Goal: Task Accomplishment & Management: Manage account settings

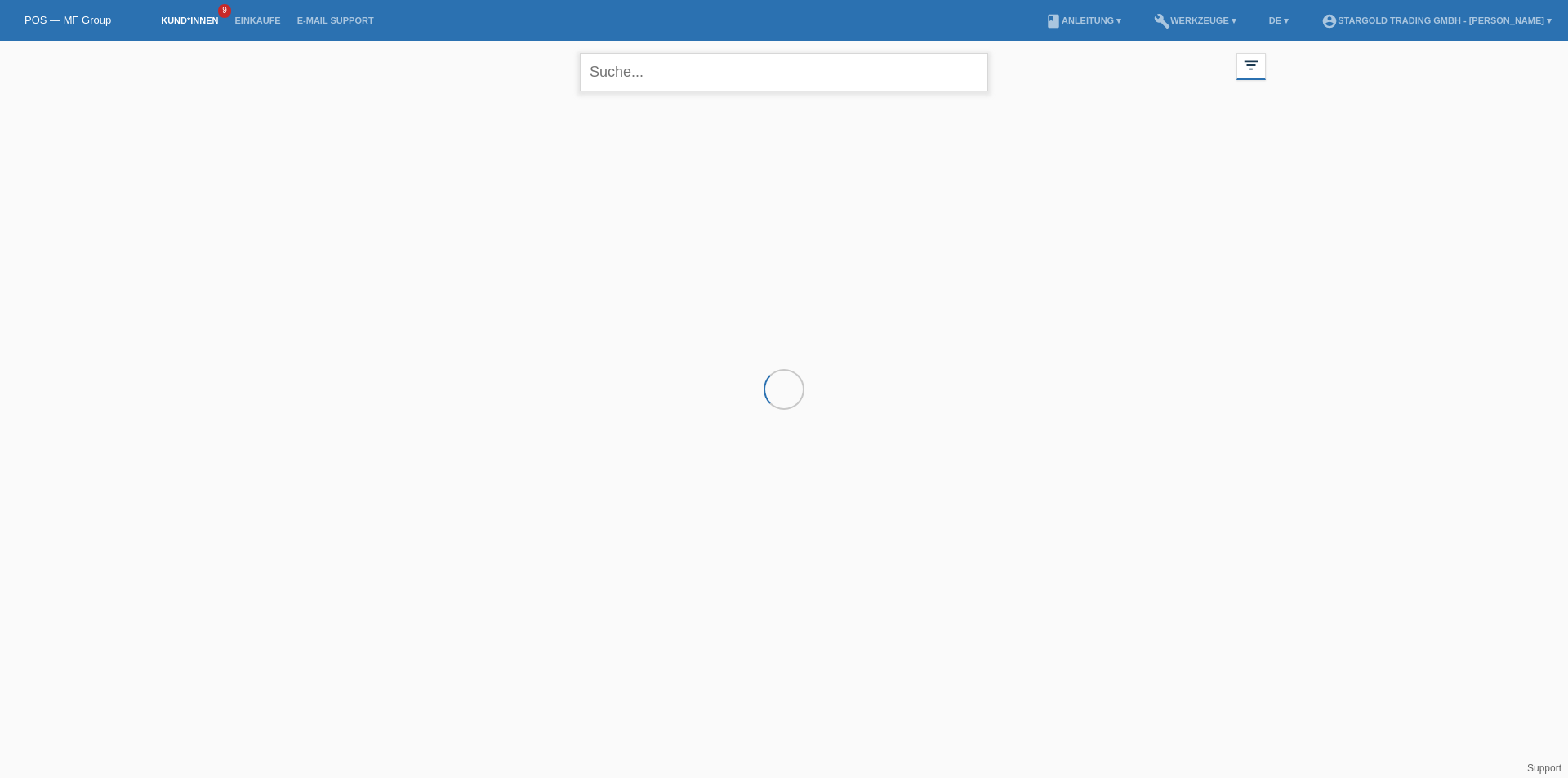
click at [675, 68] on input "text" at bounding box center [783, 73] width 408 height 38
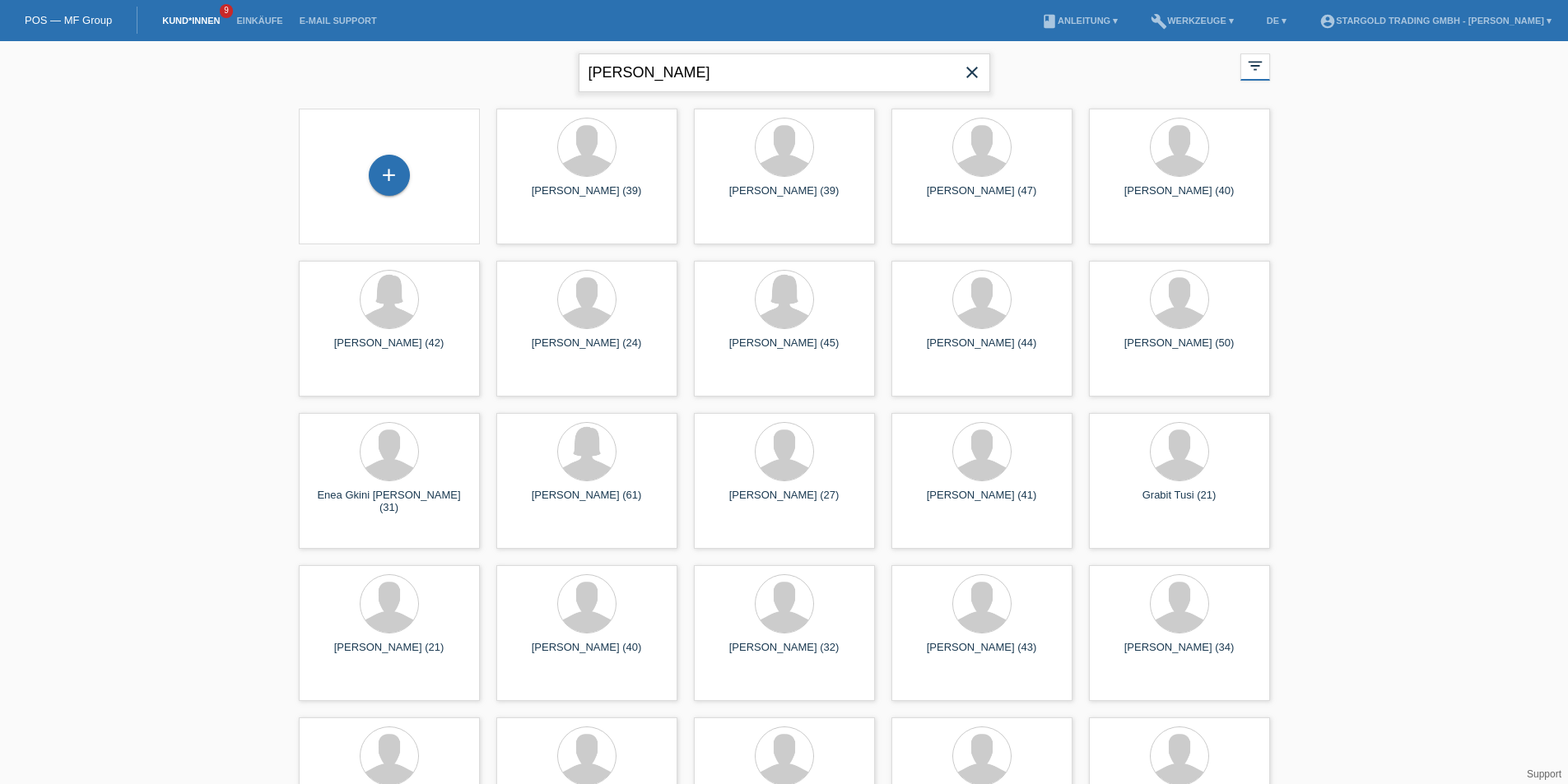
type input "huana linares"
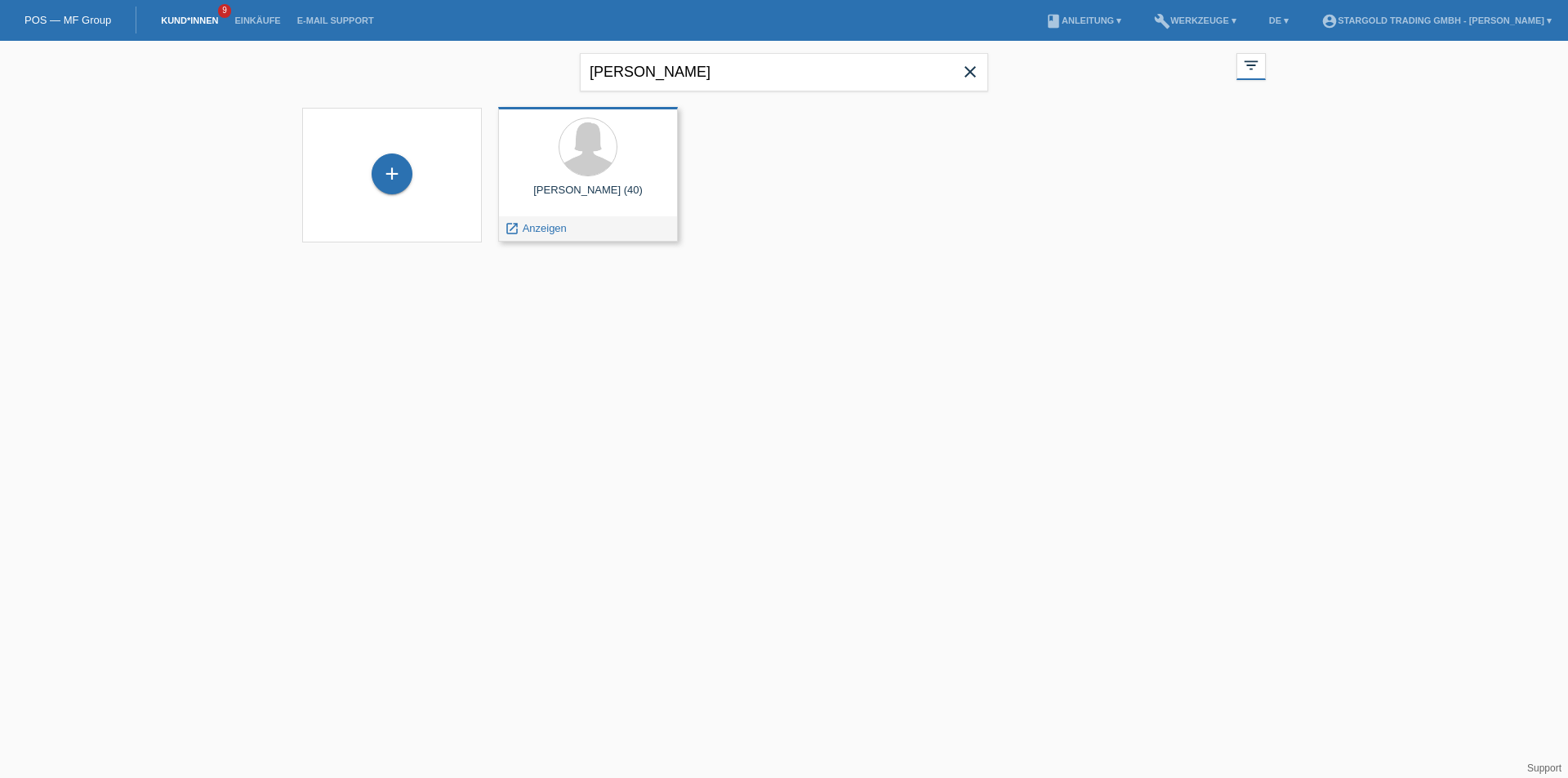
click at [619, 158] on div at bounding box center [588, 148] width 154 height 61
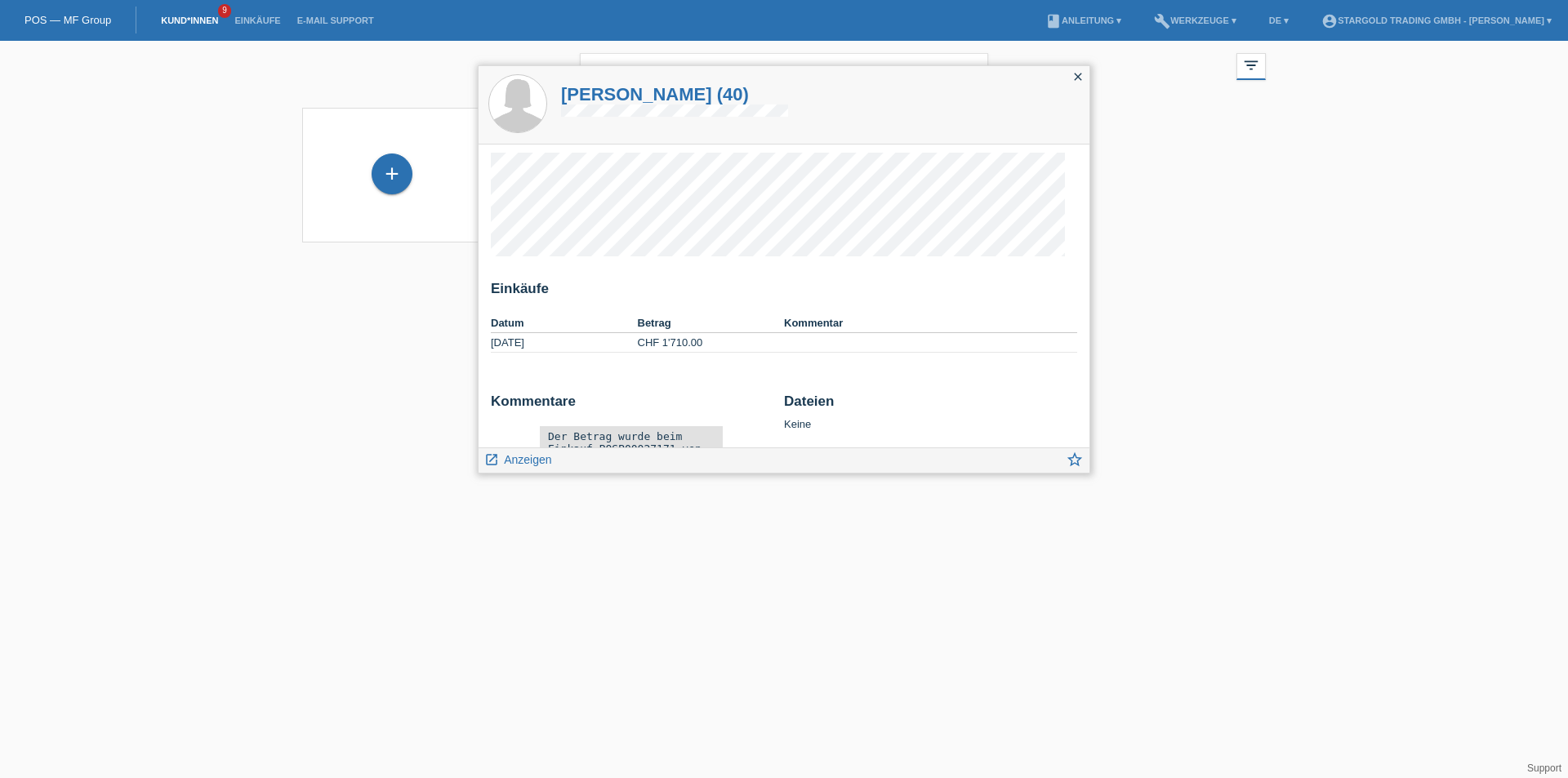
scroll to position [72, 0]
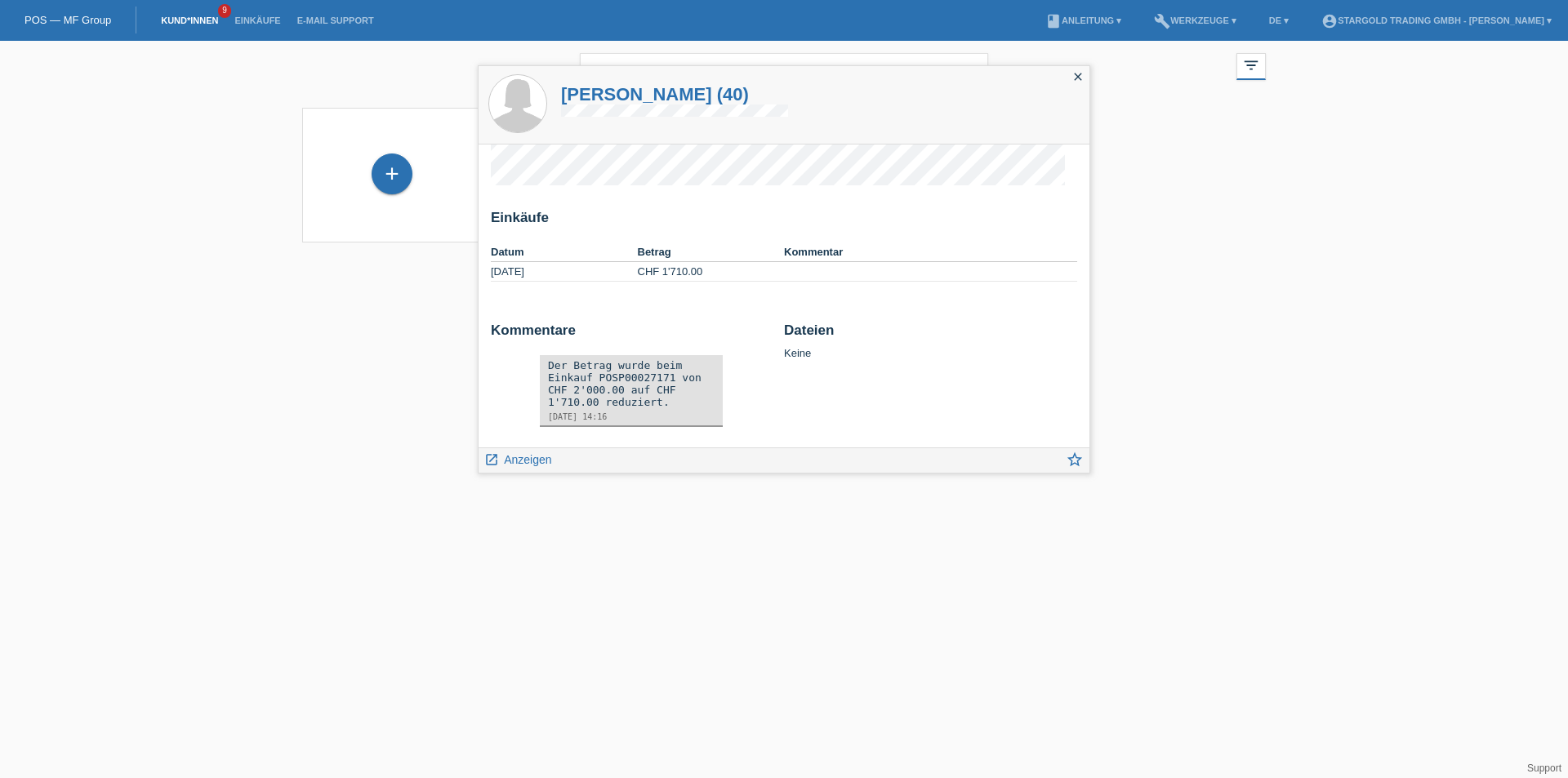
click at [1323, 263] on html "POS — MF Group Kund*innen 9 Einkäufe E-Mail Support menu account_circle" at bounding box center [784, 131] width 1568 height 263
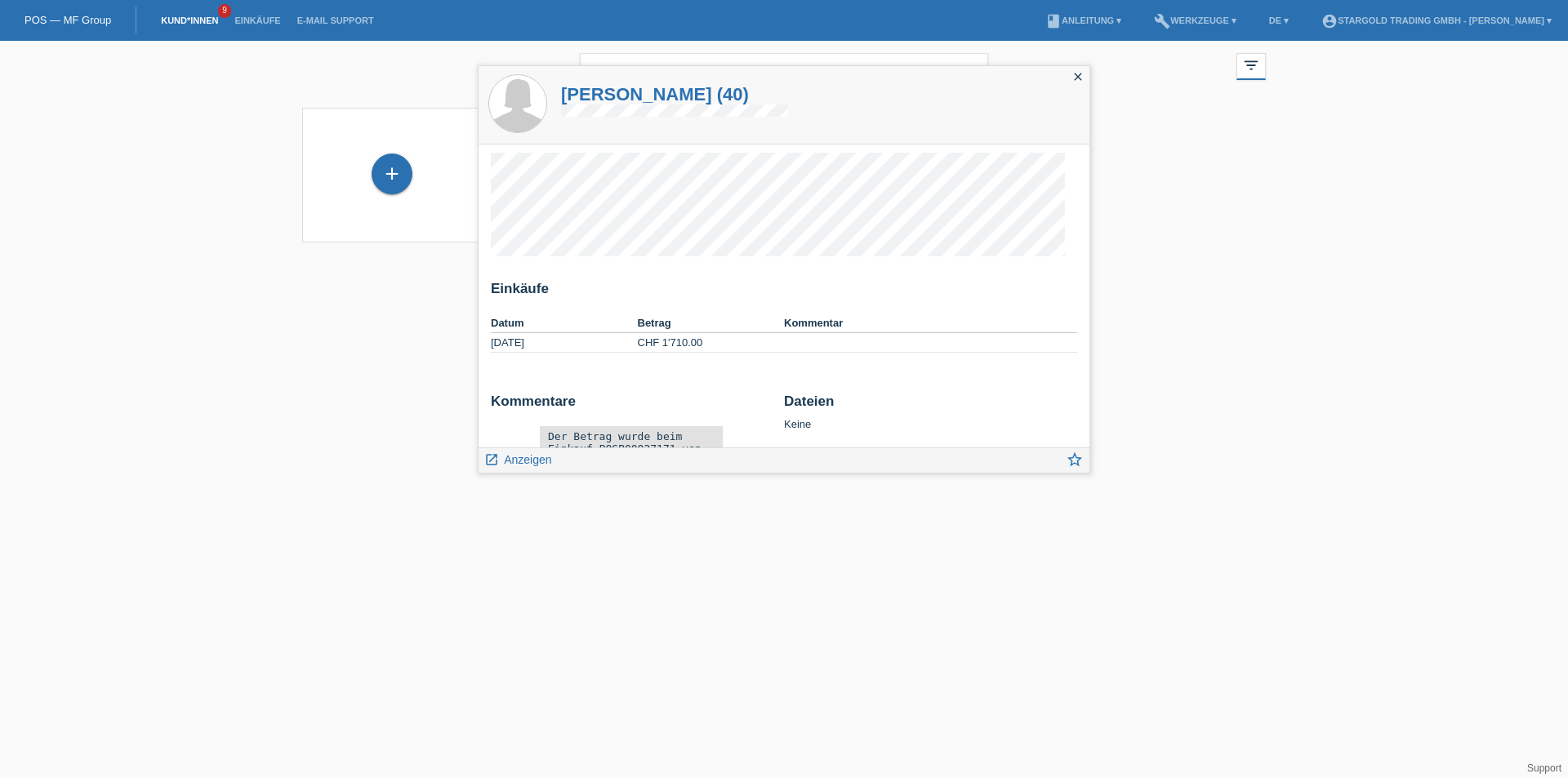
click at [358, 194] on div "+" at bounding box center [392, 175] width 154 height 43
click at [1076, 77] on icon "close" at bounding box center [1078, 77] width 13 height 13
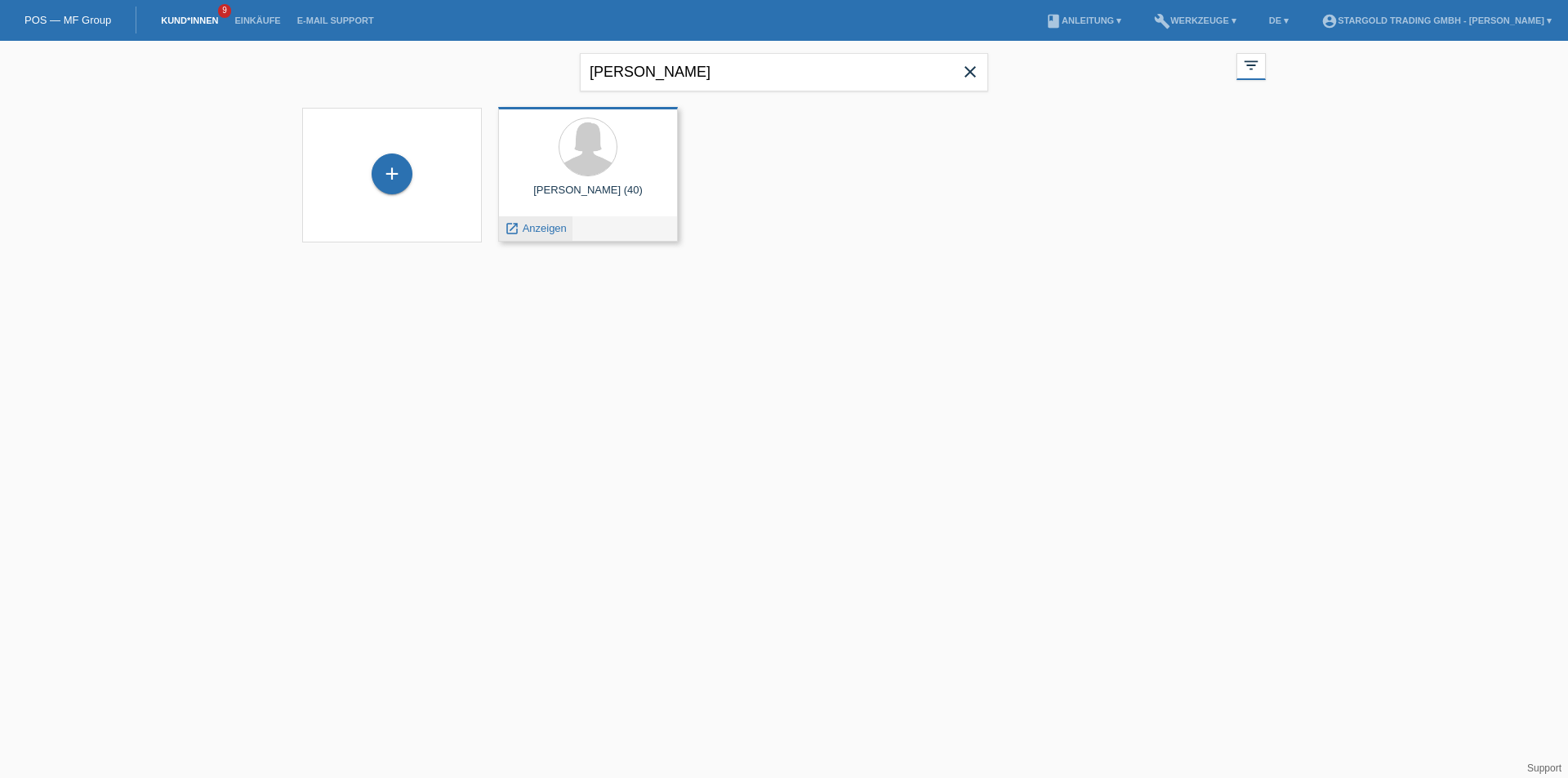
click at [532, 234] on span "Anzeigen" at bounding box center [544, 228] width 44 height 13
click at [569, 170] on div at bounding box center [588, 148] width 154 height 61
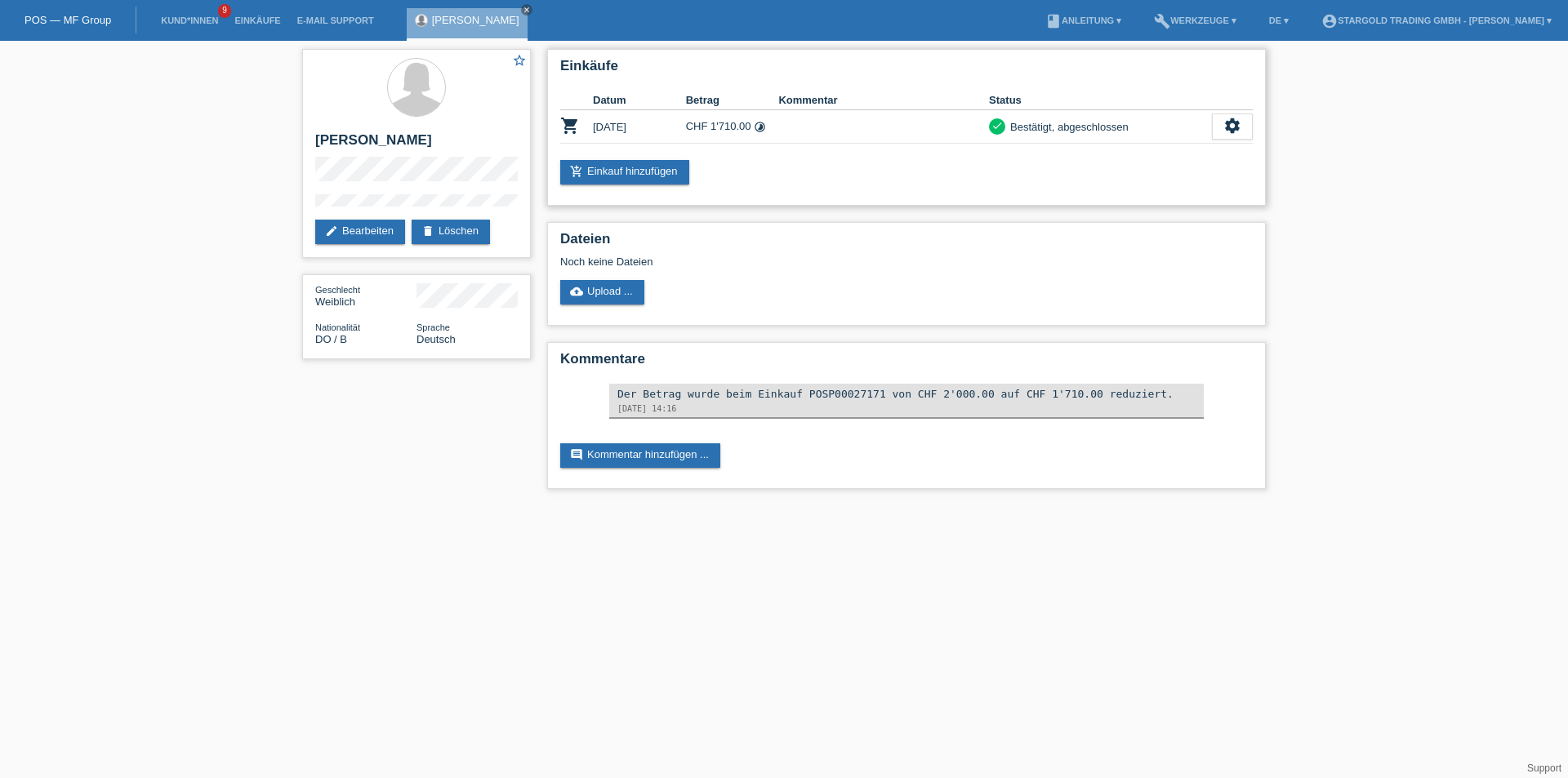
drag, startPoint x: 590, startPoint y: 121, endPoint x: 705, endPoint y: 121, distance: 115.0
click at [705, 121] on tr "shopping_cart [DATE] CHF 1'710.00 timelapse check settings fullscreen" at bounding box center [906, 127] width 692 height 33
click at [873, 179] on div "add_shopping_cart Einkauf hinzufügen" at bounding box center [906, 172] width 692 height 24
click at [371, 240] on link "edit Bearbeiten" at bounding box center [360, 231] width 90 height 24
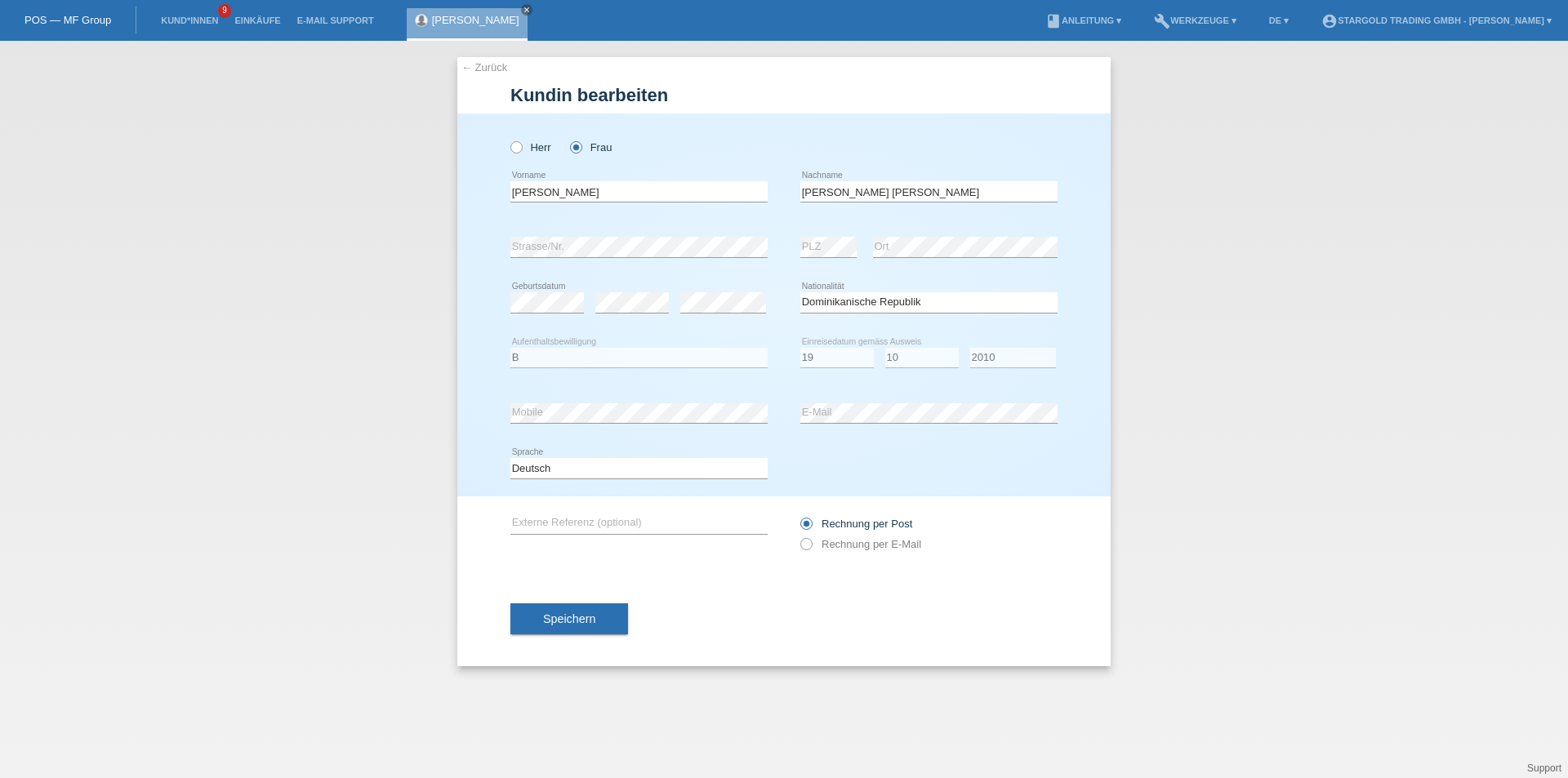
select select "DO"
select select "B"
select select "19"
select select "10"
select select "2010"
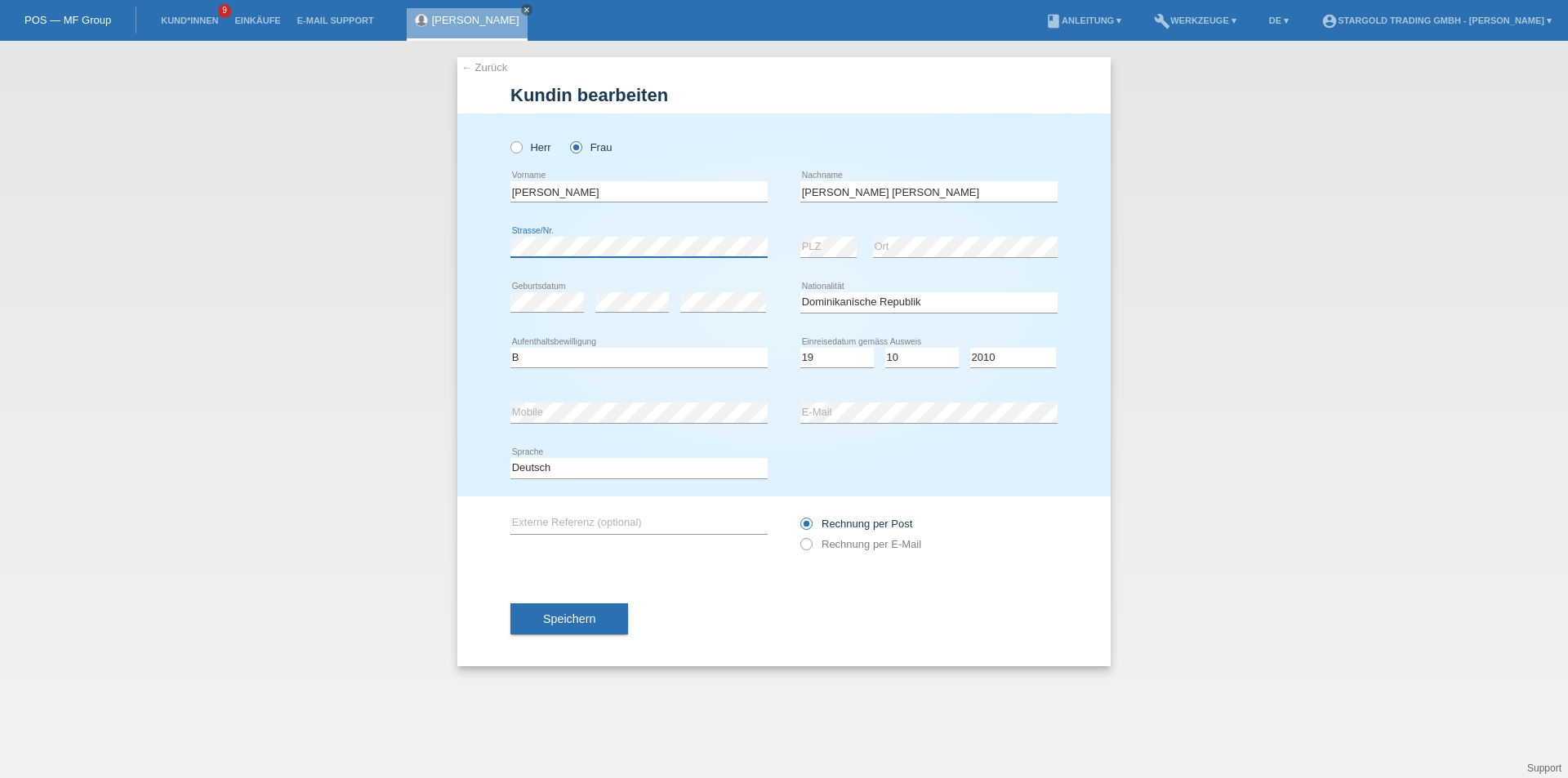
click at [447, 230] on div "← Zurück Kundin bearbeiten Herr Frau Juliana error Vorname PLZ" at bounding box center [784, 409] width 1568 height 737
click at [933, 87] on h1 "Kundin bearbeiten" at bounding box center [783, 95] width 547 height 20
click at [581, 611] on button "Speichern" at bounding box center [569, 619] width 118 height 31
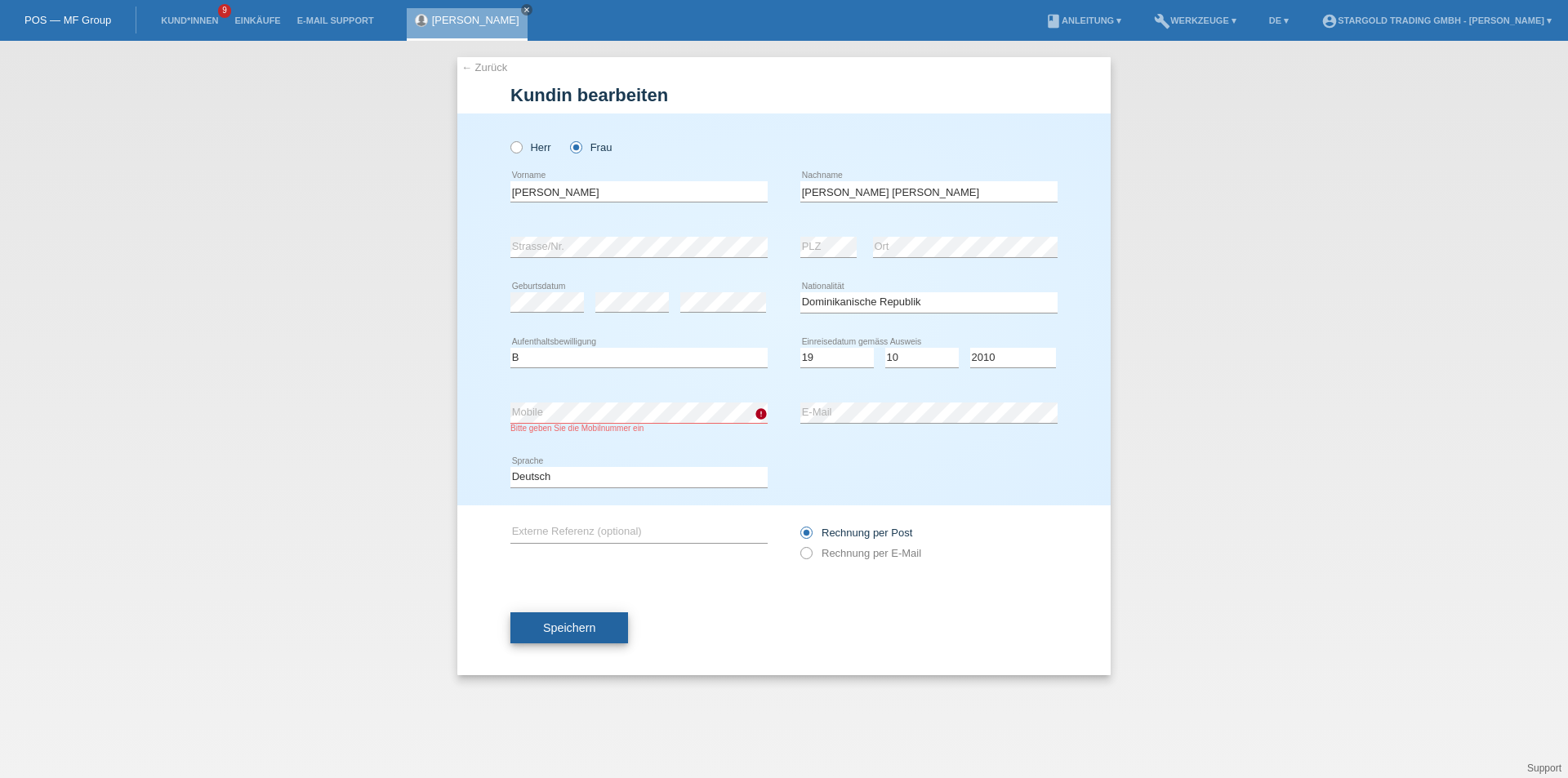
click at [597, 623] on button "Speichern" at bounding box center [569, 627] width 118 height 31
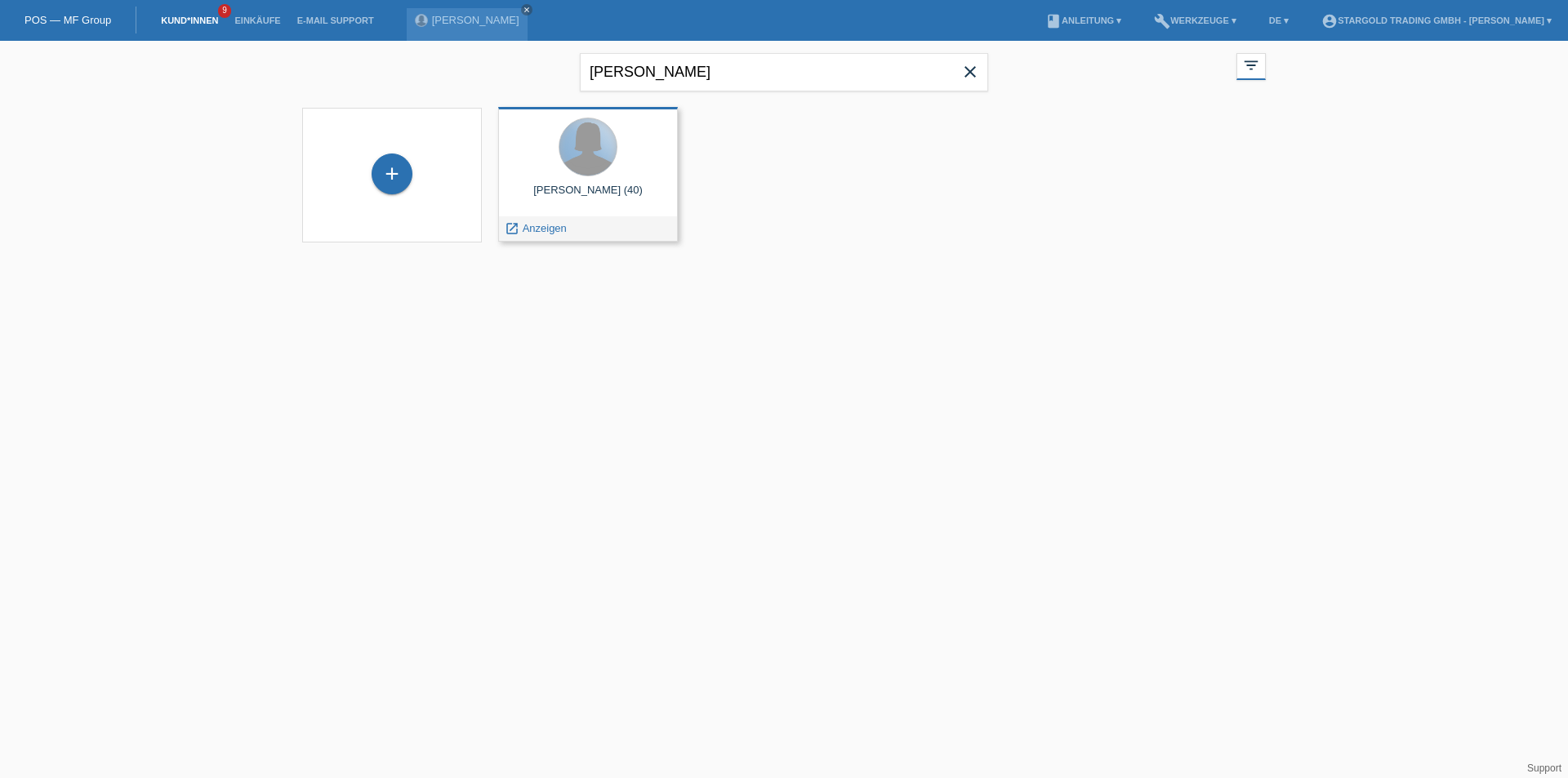
click at [579, 158] on div at bounding box center [588, 147] width 57 height 57
click at [602, 186] on div "Juliana Linares araujo (40)" at bounding box center [588, 196] width 154 height 26
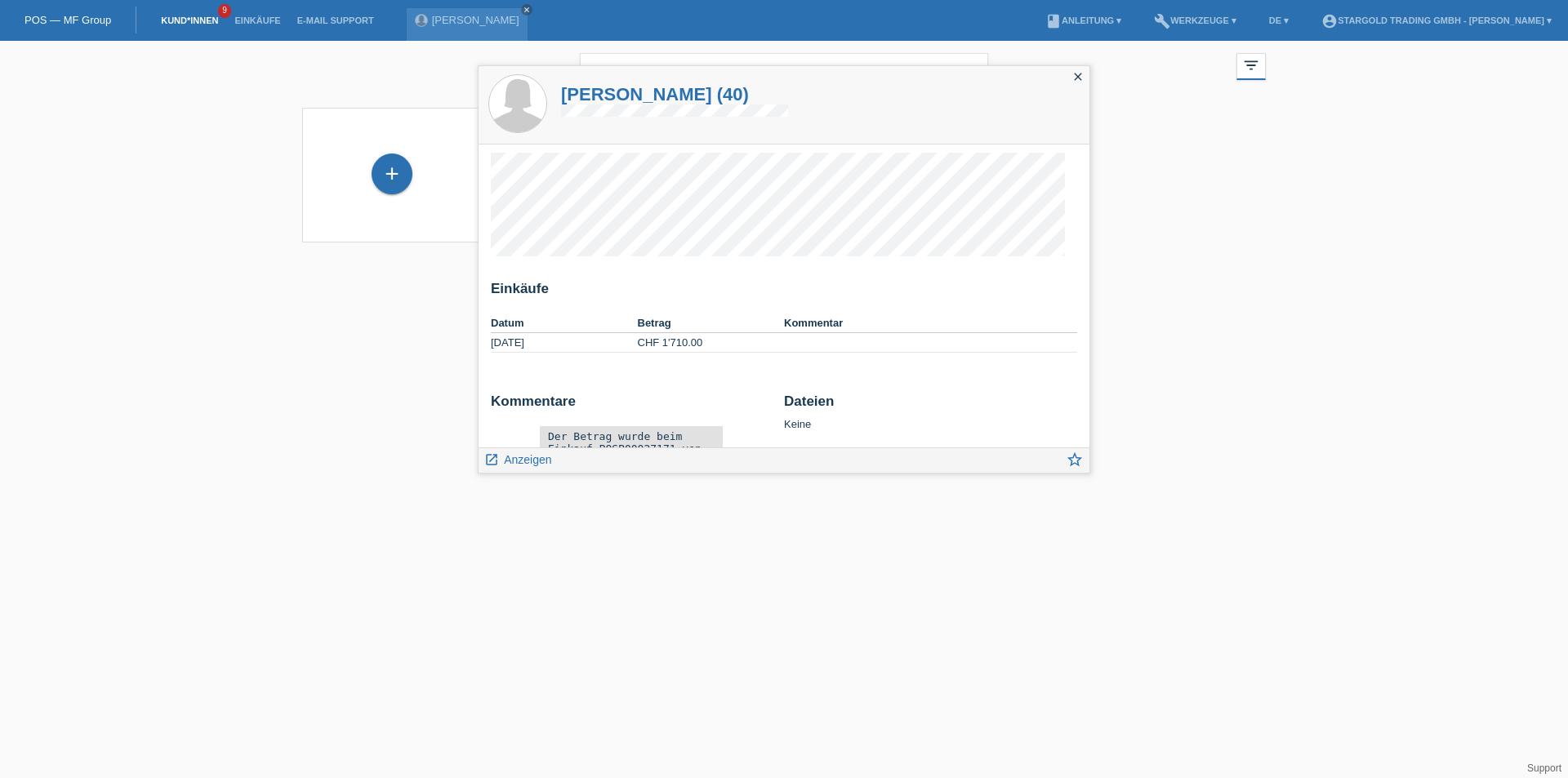
click at [1172, 162] on div "+ Juliana Linares araujo (40) launch Anzeigen" at bounding box center [784, 174] width 980 height 151
click at [1070, 78] on div "close" at bounding box center [1077, 78] width 23 height 23
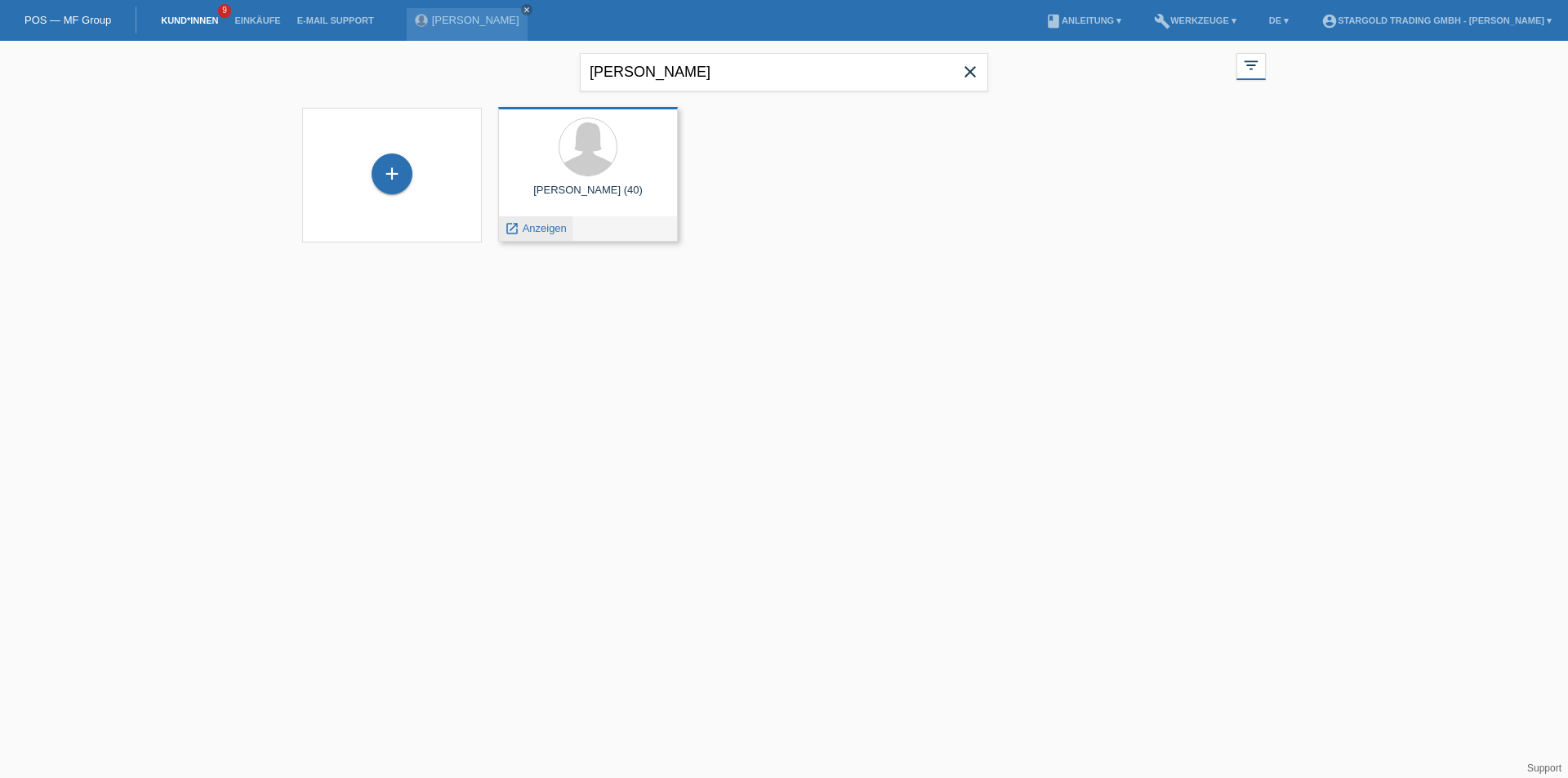
click at [514, 225] on icon "launch" at bounding box center [512, 229] width 15 height 15
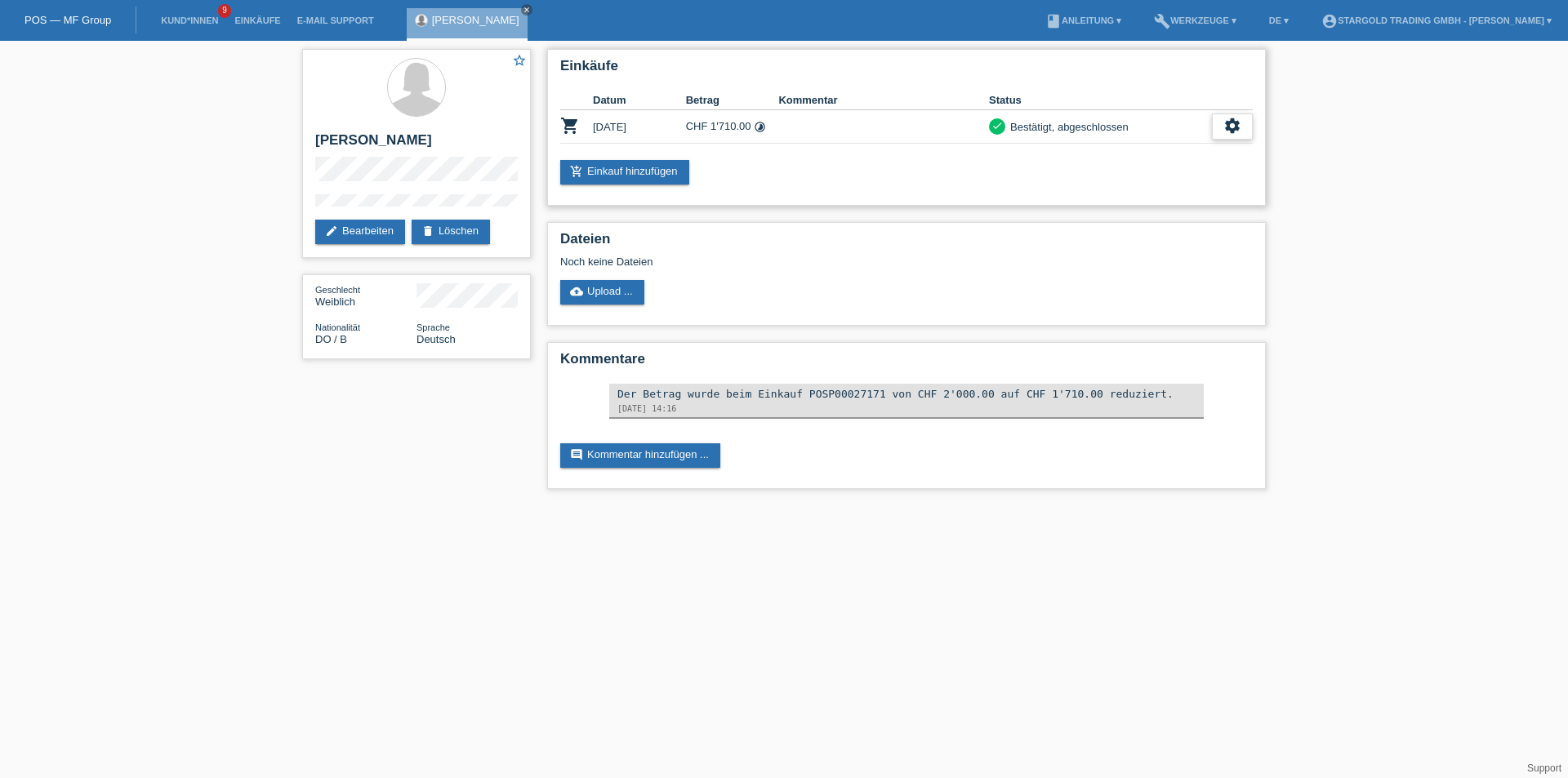
click at [1211, 121] on div "settings" at bounding box center [1232, 126] width 41 height 26
click at [1136, 175] on span "AGB herunterladen" at bounding box center [1105, 175] width 95 height 19
click at [341, 225] on link "edit Bearbeiten" at bounding box center [360, 231] width 90 height 24
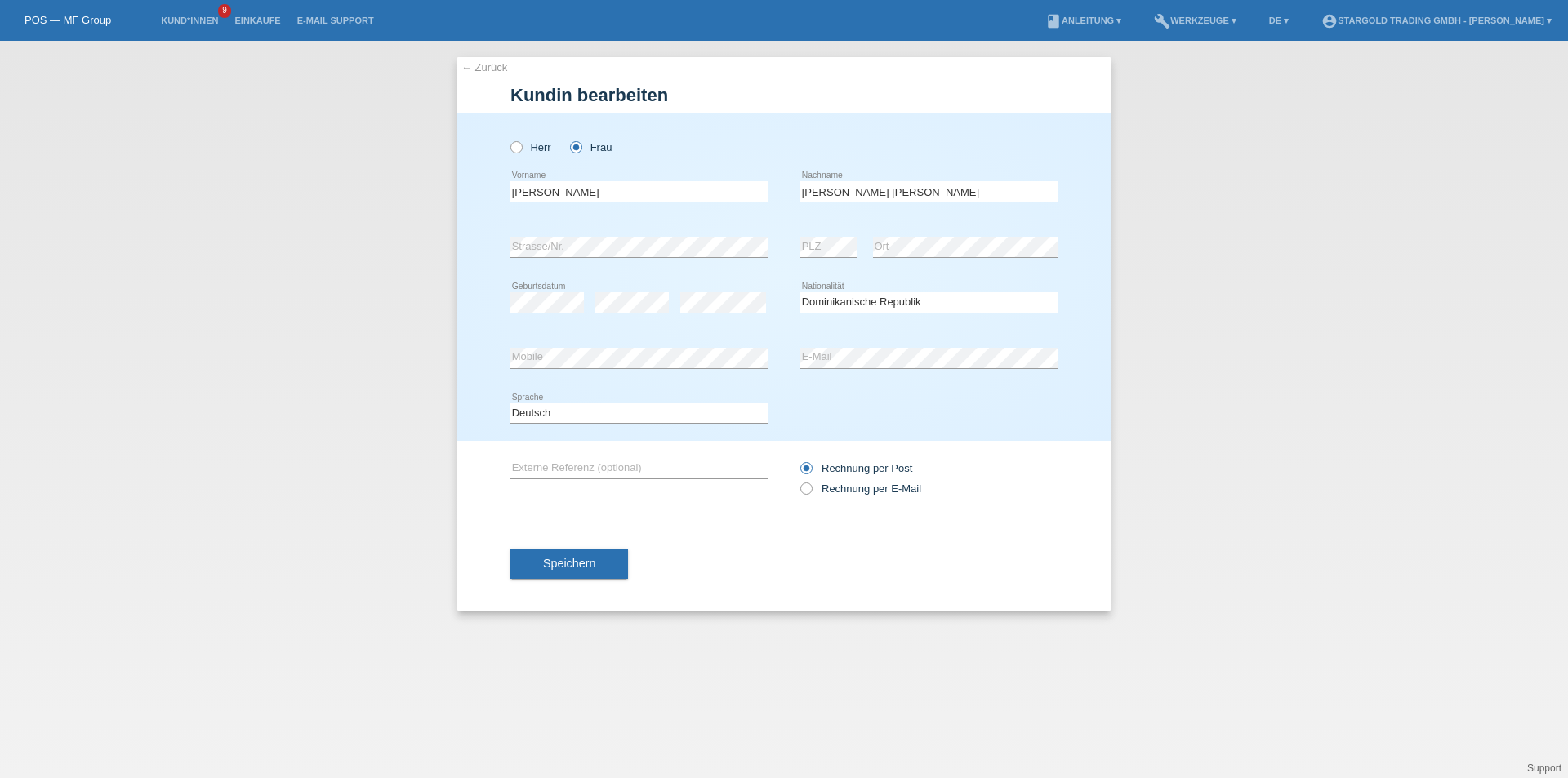
select select "DO"
select select "B"
select select "19"
select select "10"
select select "2010"
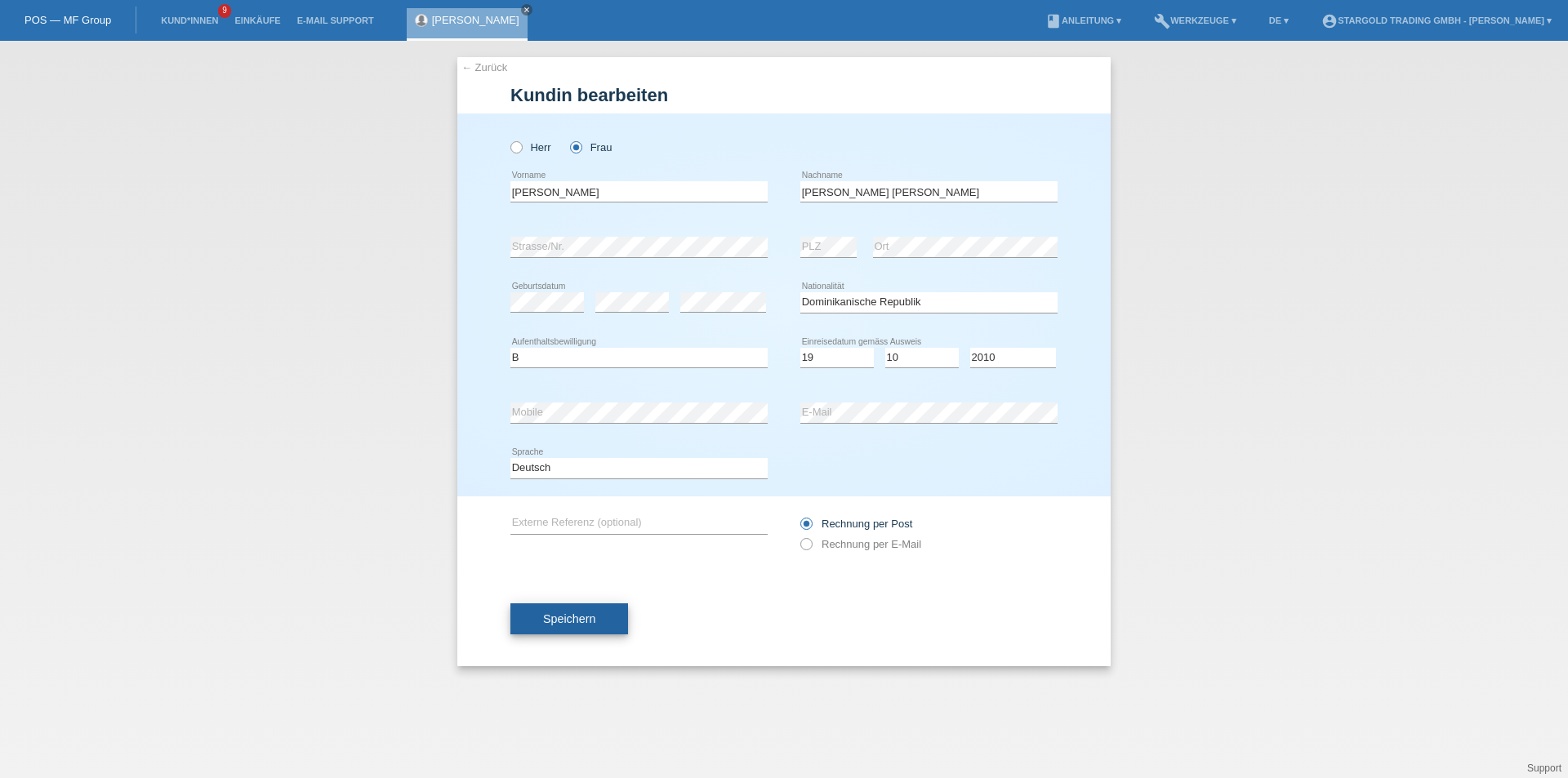
click at [574, 612] on span "Speichern" at bounding box center [569, 619] width 53 height 13
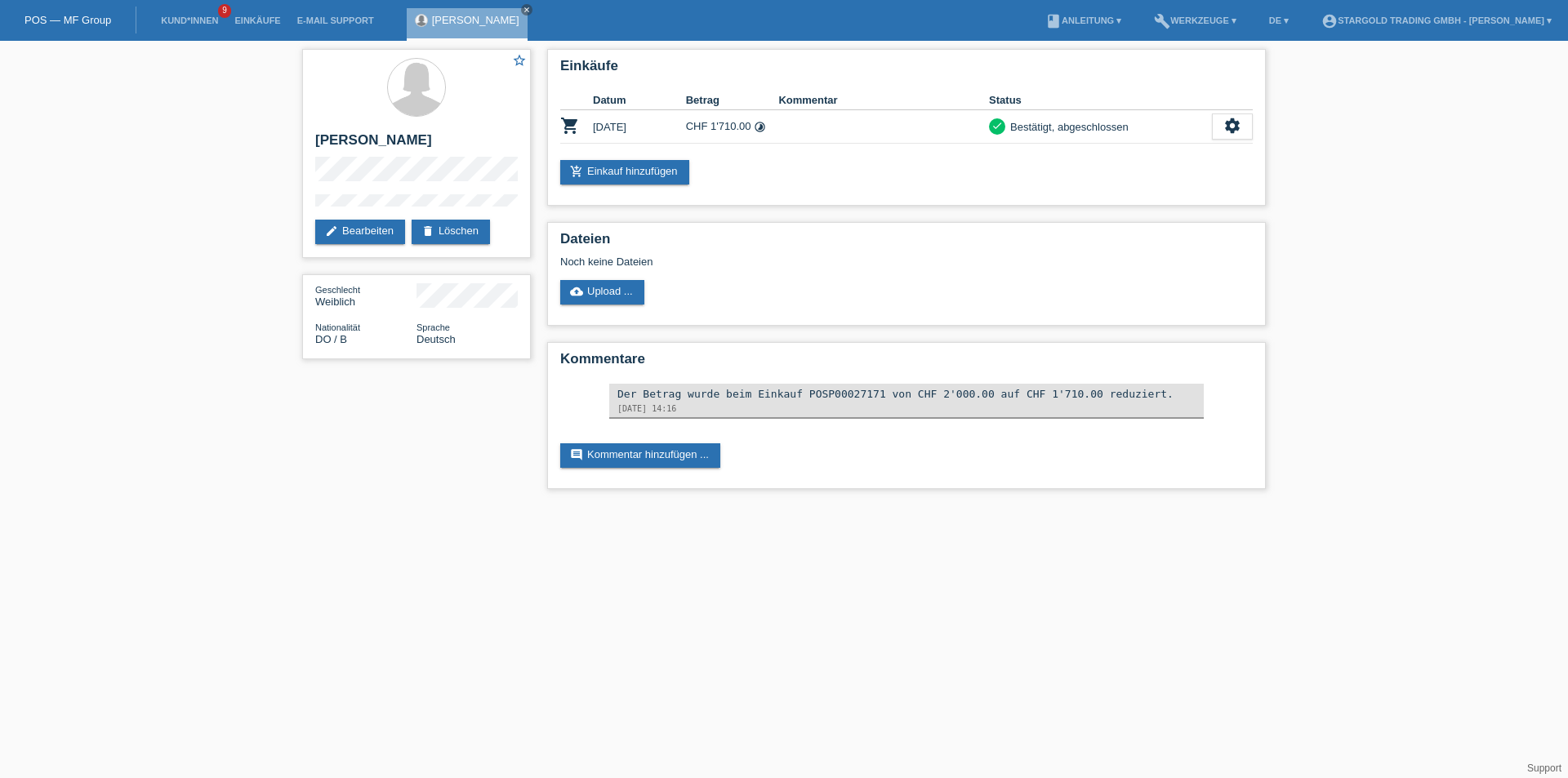
click at [1343, 329] on div "star_border [PERSON_NAME] edit Bearbeiten delete Löschen Geschlecht Weiblich Na…" at bounding box center [784, 273] width 1568 height 464
click at [1227, 124] on icon "settings" at bounding box center [1232, 126] width 18 height 18
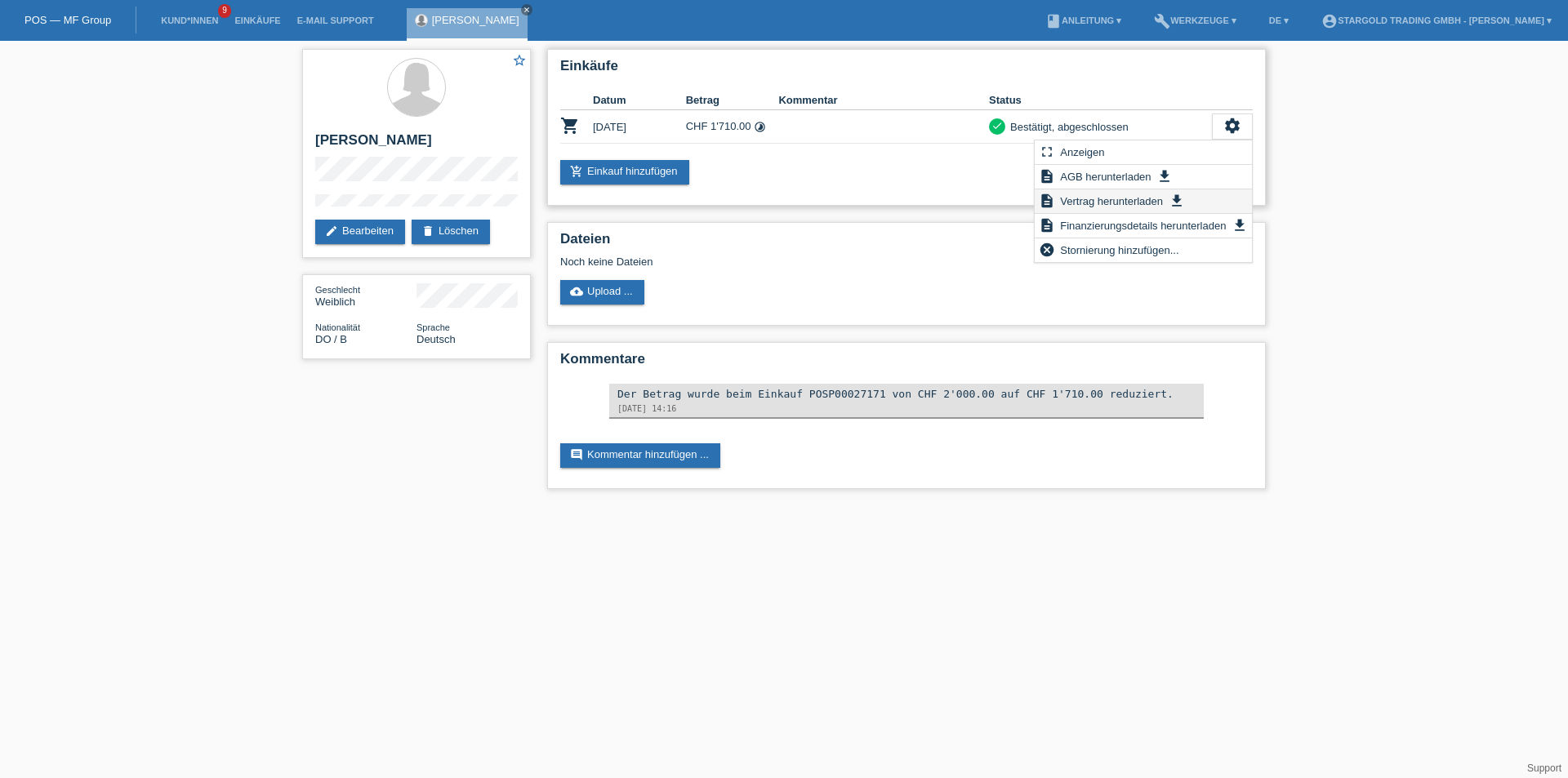
click at [1110, 204] on span "Vertrag herunterladen" at bounding box center [1110, 200] width 108 height 19
click at [1232, 129] on icon "settings" at bounding box center [1232, 126] width 18 height 18
click at [1143, 227] on span "Finanzierungsdetails herunterladen" at bounding box center [1142, 225] width 170 height 19
